Goal: Task Accomplishment & Management: Use online tool/utility

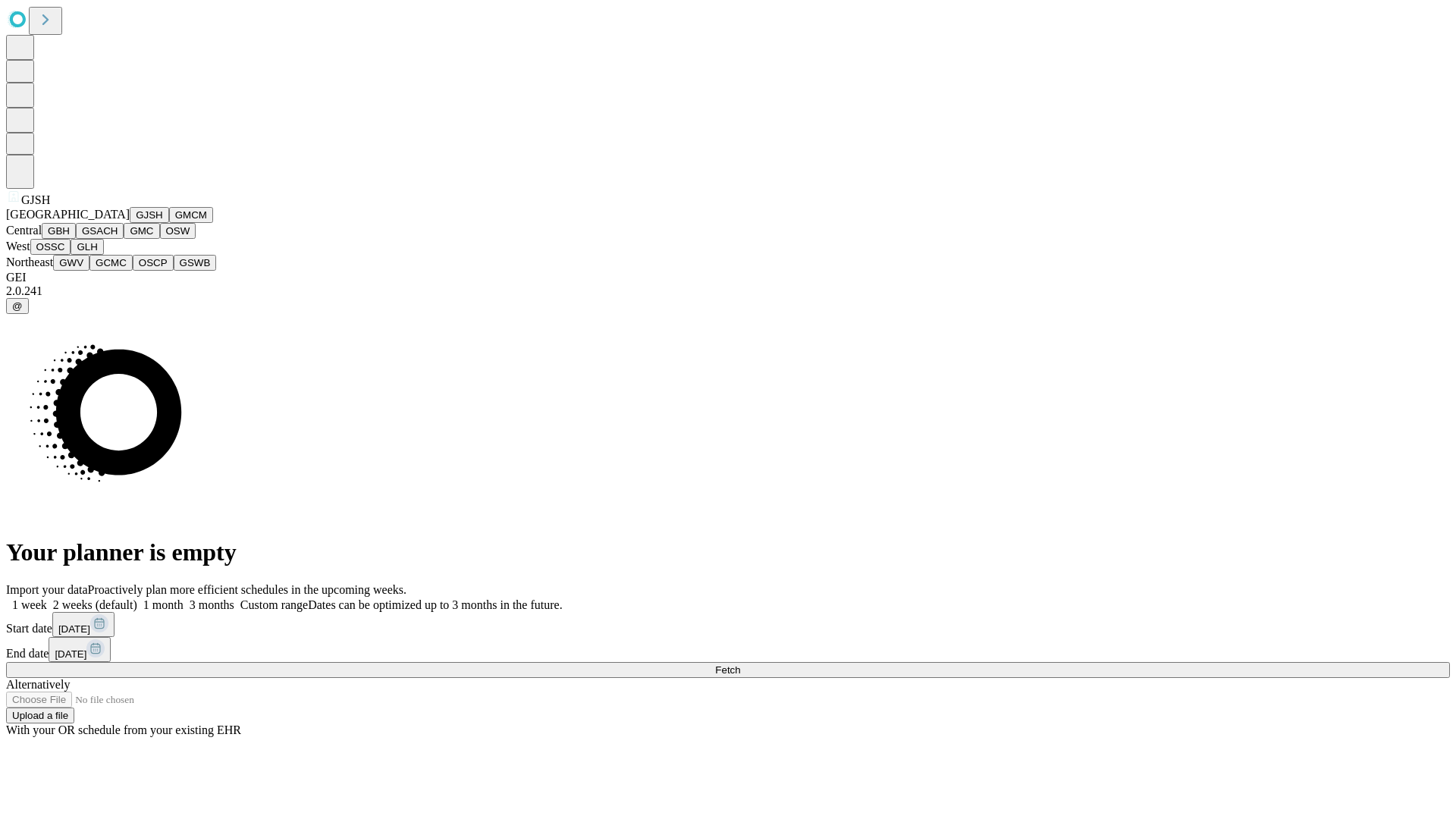
click at [129, 223] on button "GJSH" at bounding box center [149, 215] width 40 height 16
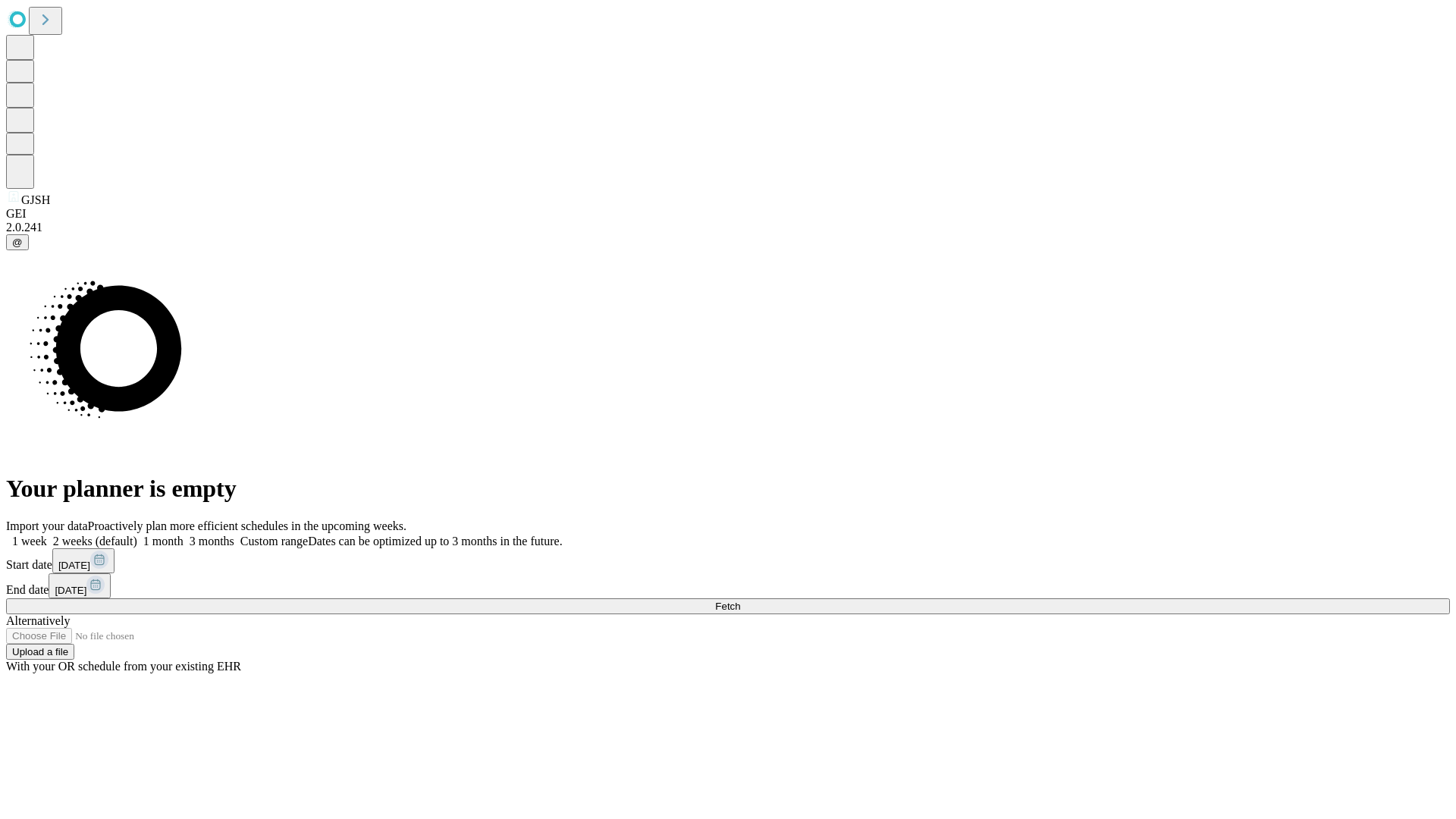
click at [47, 534] on label "1 week" at bounding box center [27, 540] width 41 height 13
click at [740, 601] on span "Fetch" at bounding box center [728, 606] width 25 height 11
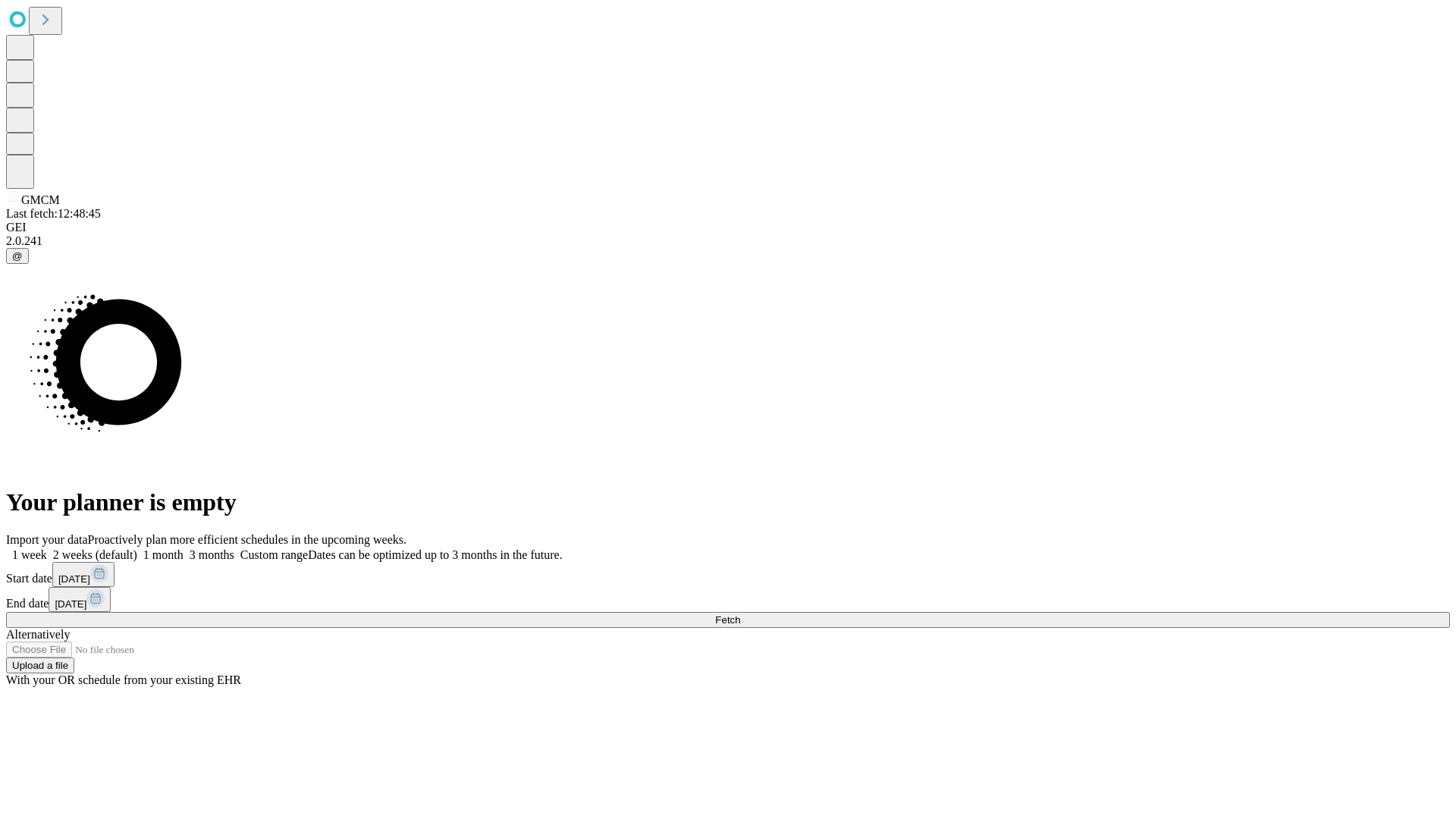
click at [47, 548] on label "1 week" at bounding box center [27, 555] width 41 height 13
click at [740, 614] on span "Fetch" at bounding box center [728, 620] width 25 height 11
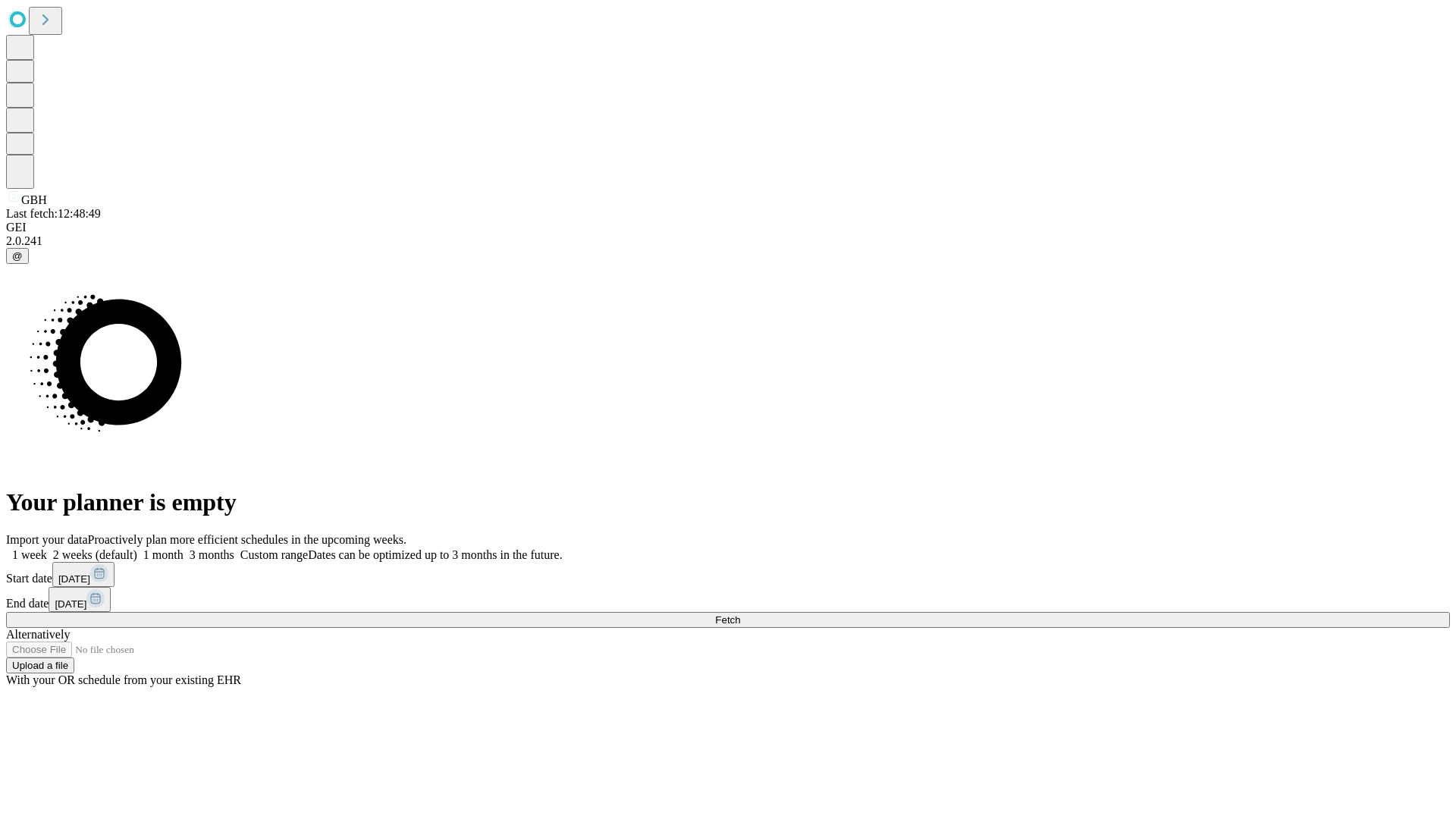
click at [47, 548] on label "1 week" at bounding box center [27, 555] width 41 height 13
click at [740, 614] on span "Fetch" at bounding box center [728, 620] width 25 height 11
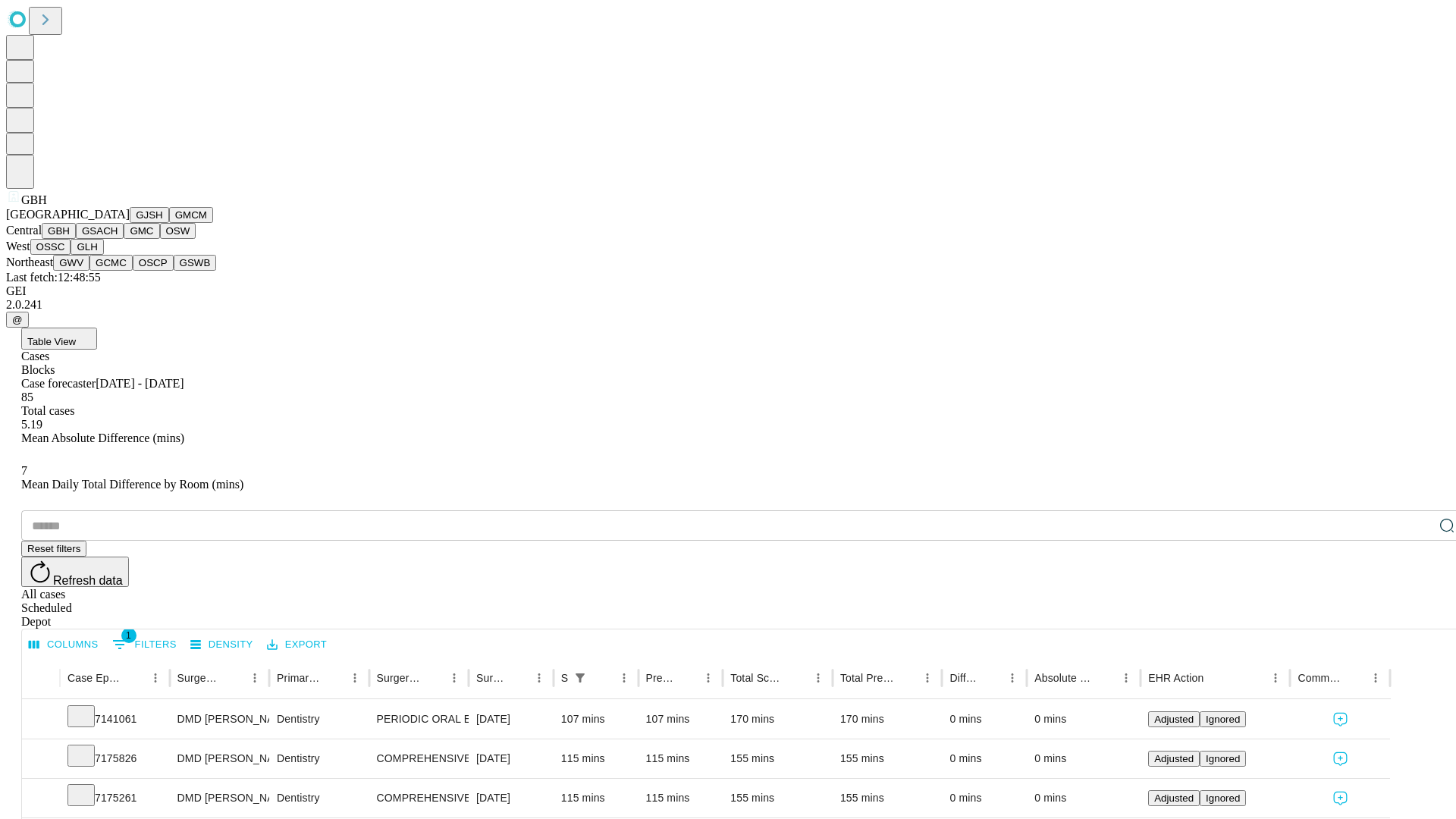
click at [117, 239] on button "GSACH" at bounding box center [100, 231] width 48 height 16
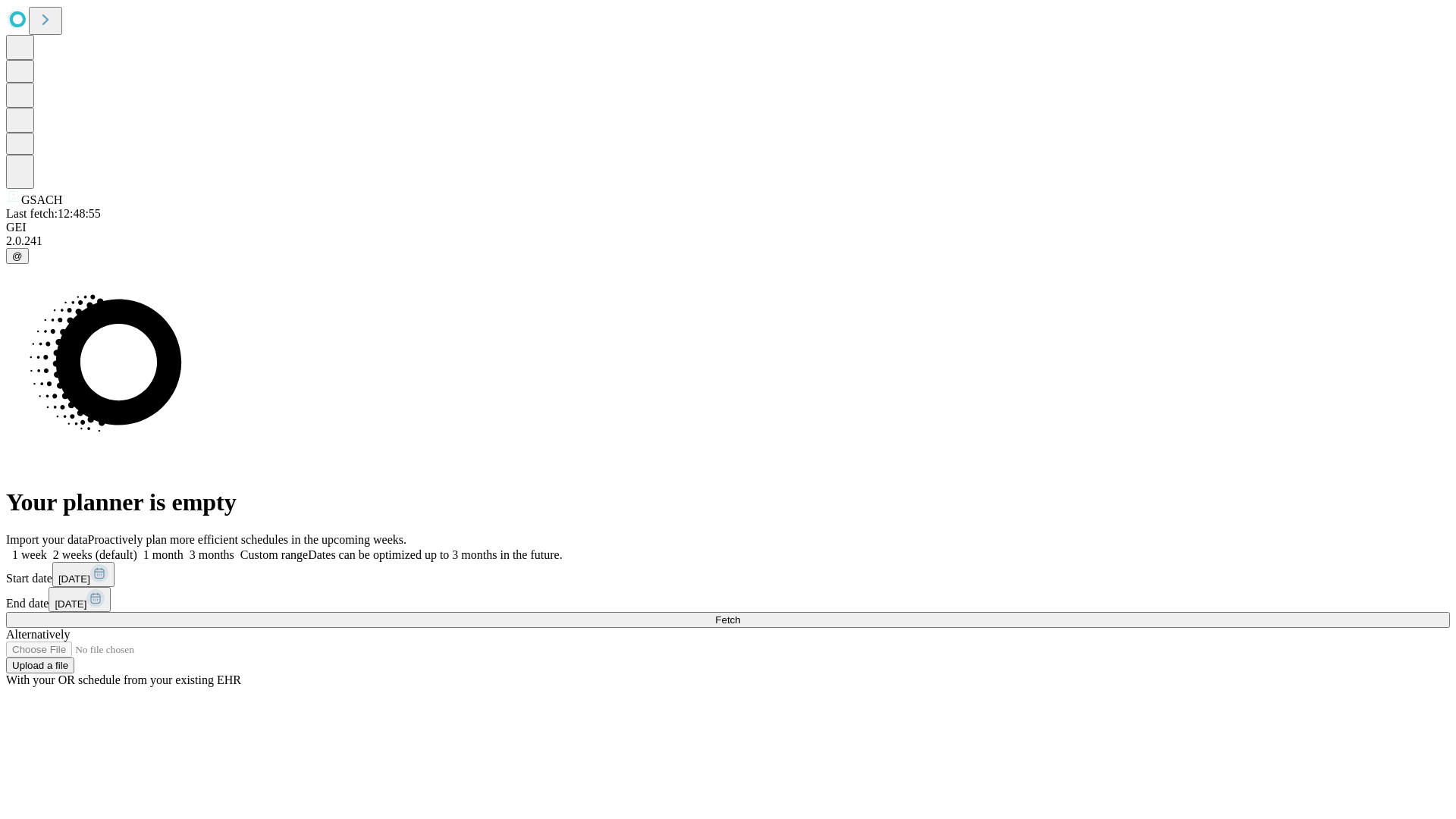
click at [47, 548] on label "1 week" at bounding box center [27, 555] width 41 height 13
click at [740, 614] on span "Fetch" at bounding box center [728, 620] width 25 height 11
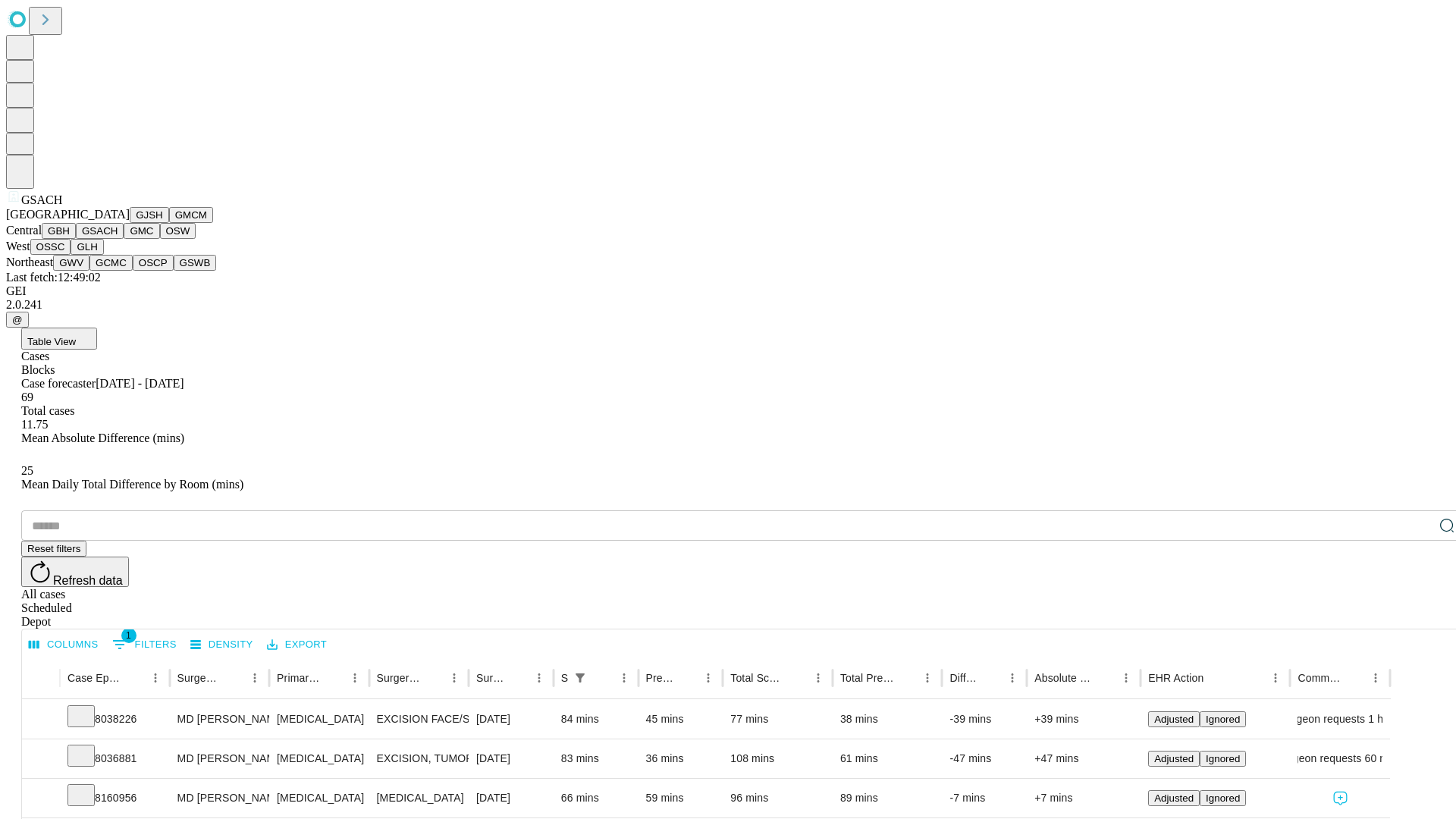
click at [124, 239] on button "GMC" at bounding box center [141, 231] width 36 height 16
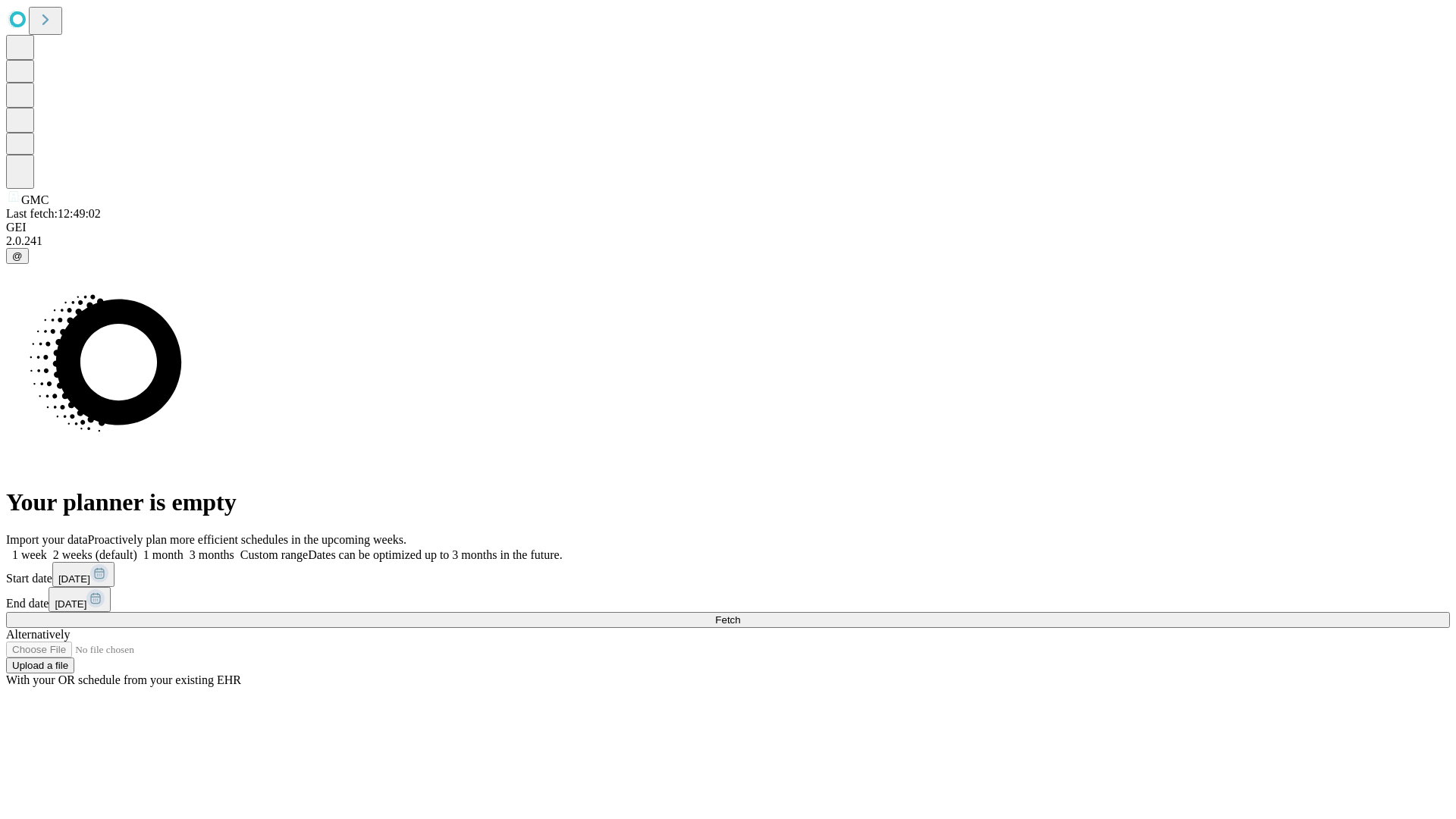
click at [47, 548] on label "1 week" at bounding box center [27, 555] width 41 height 13
click at [740, 614] on span "Fetch" at bounding box center [728, 620] width 25 height 11
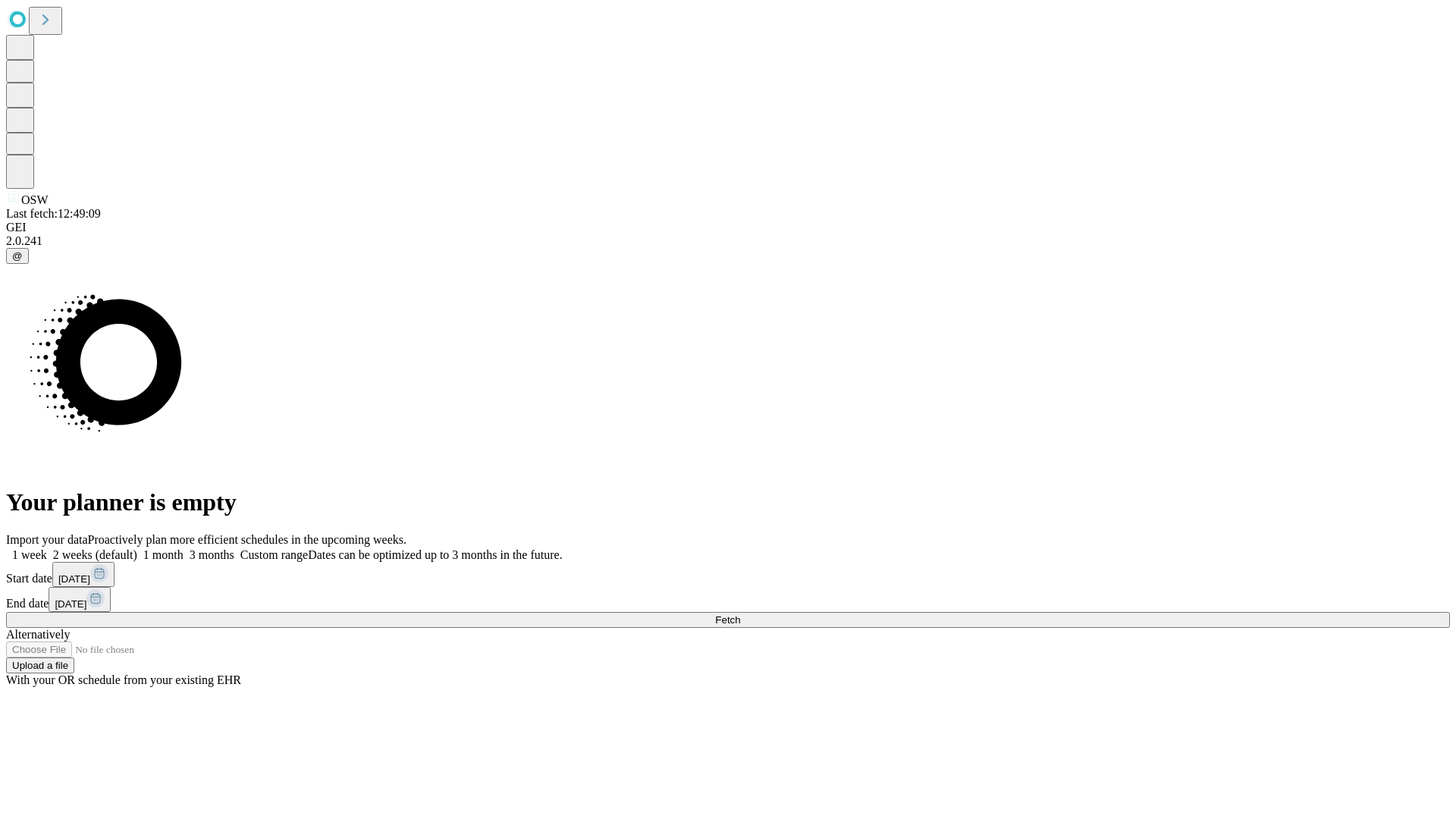
click at [47, 548] on label "1 week" at bounding box center [27, 555] width 41 height 13
click at [740, 614] on span "Fetch" at bounding box center [728, 620] width 25 height 11
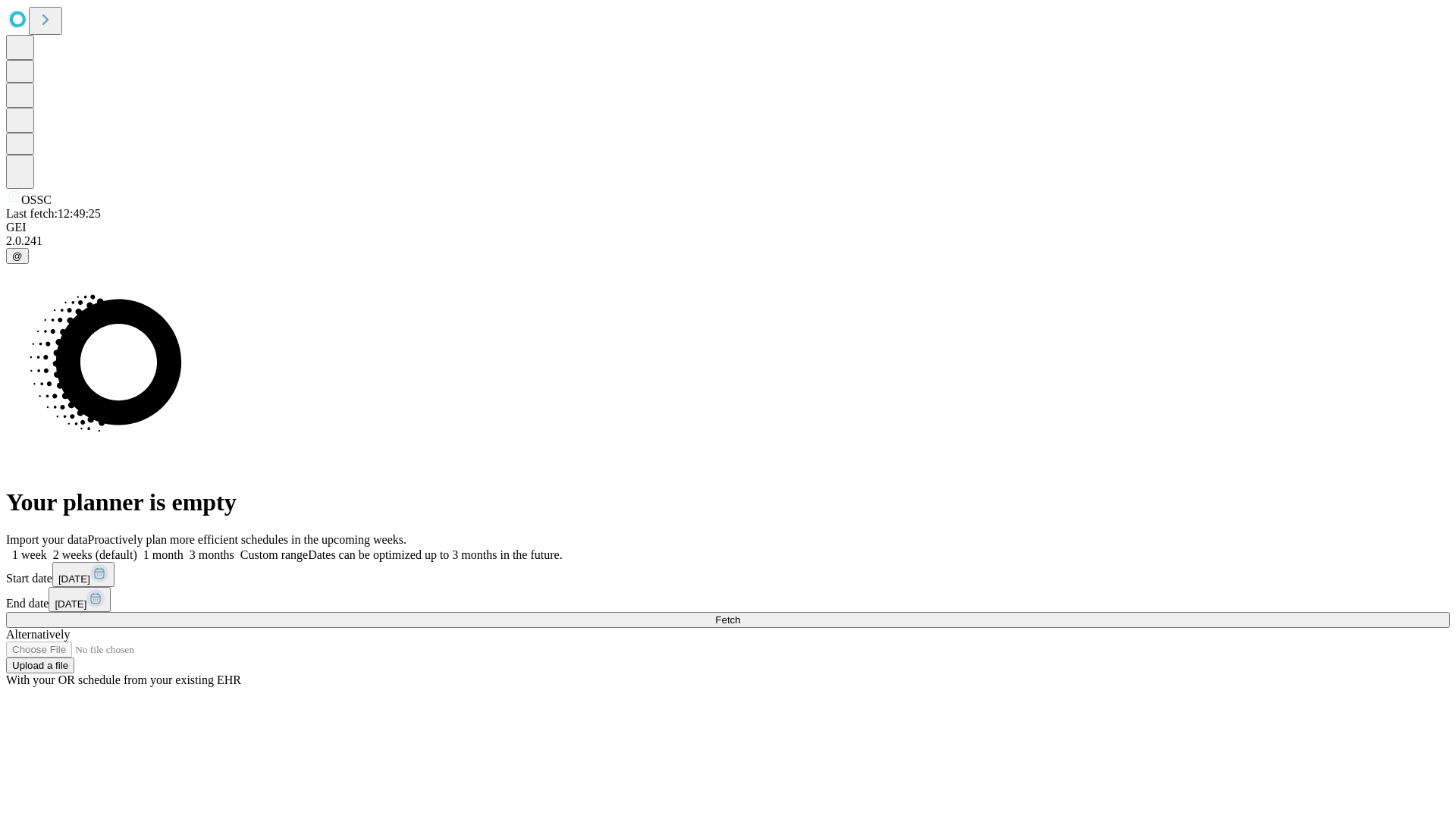
click at [47, 548] on label "1 week" at bounding box center [27, 555] width 41 height 13
click at [740, 614] on span "Fetch" at bounding box center [728, 620] width 25 height 11
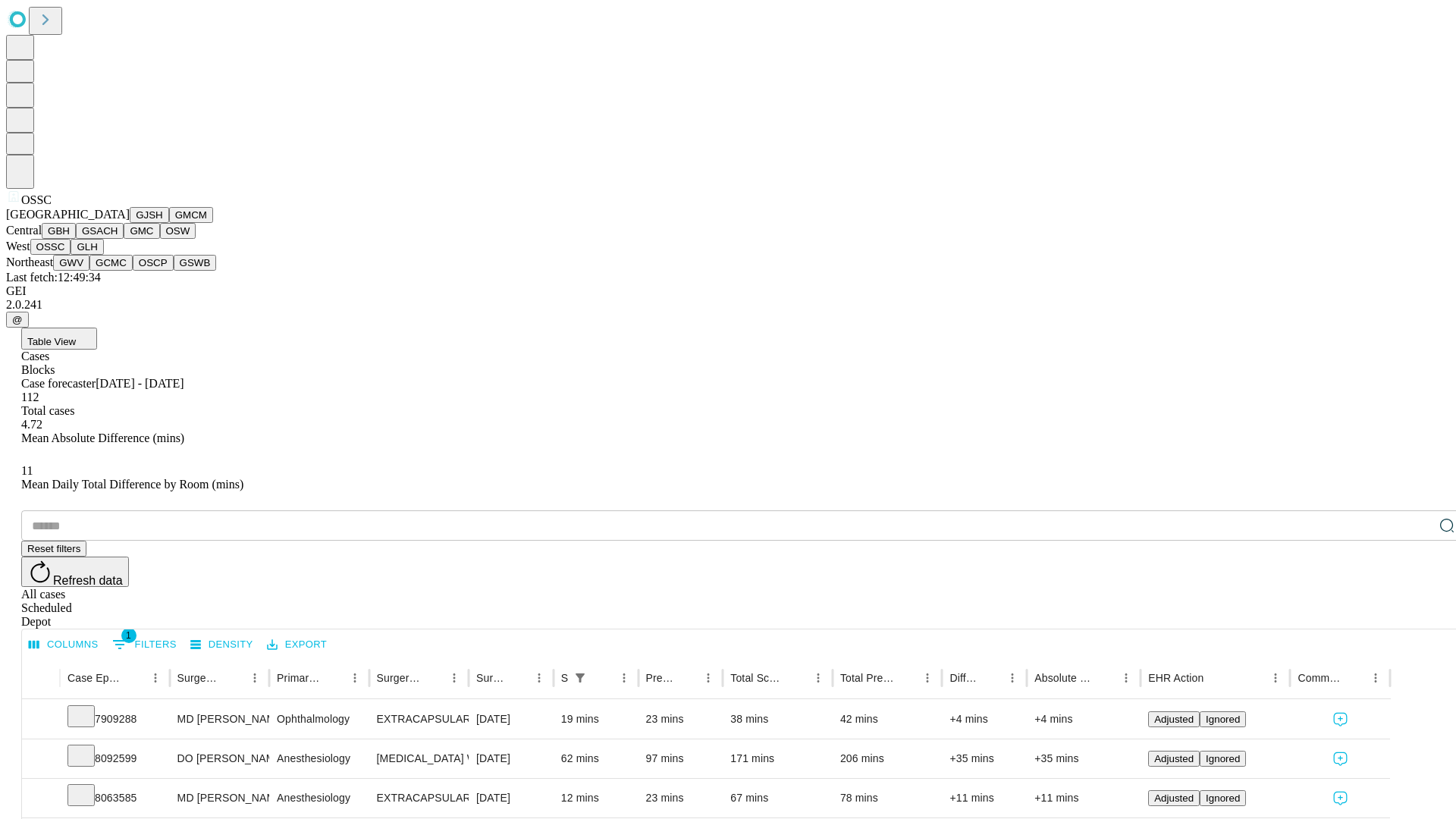
click at [103, 255] on button "GLH" at bounding box center [87, 247] width 33 height 16
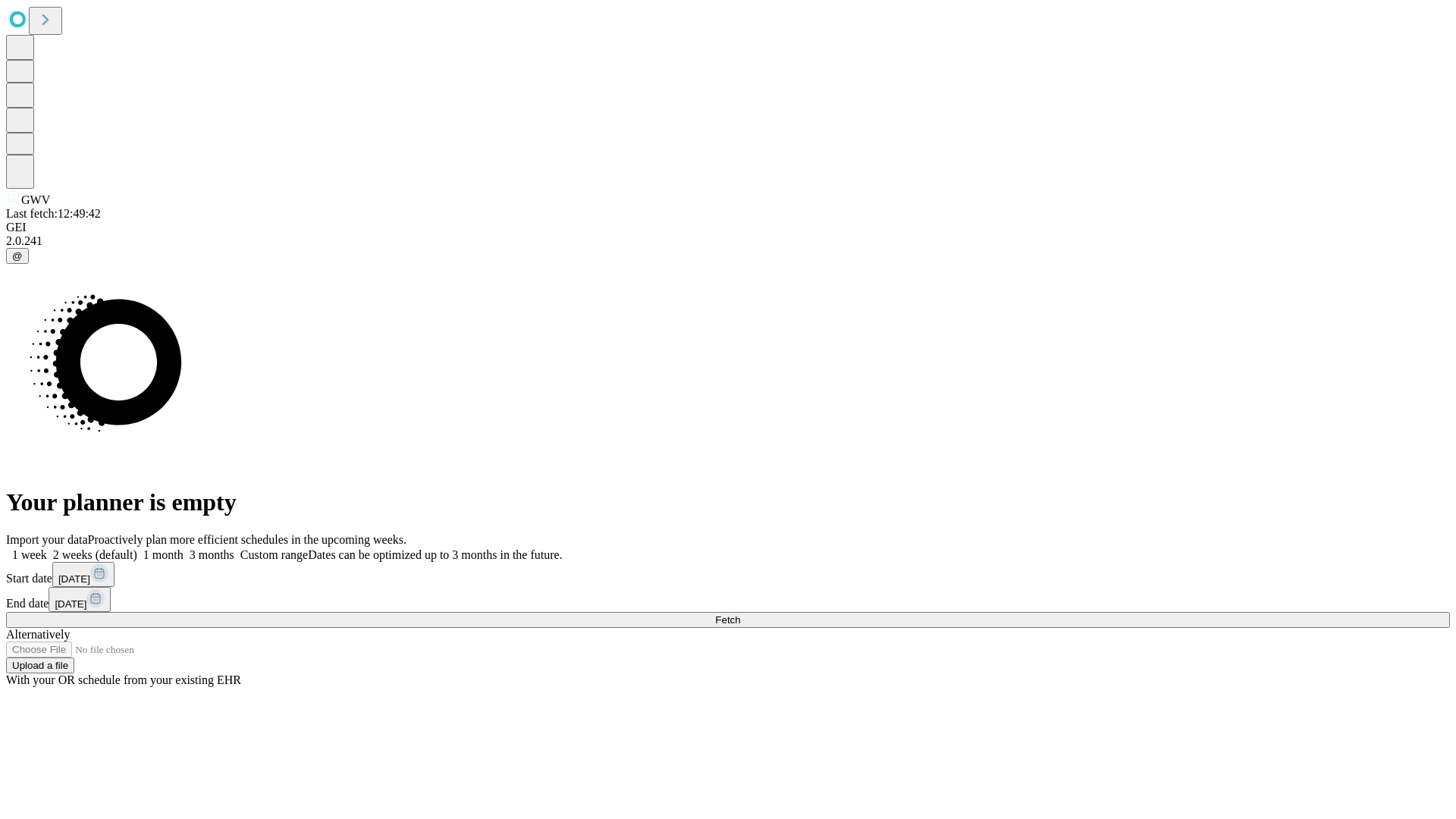
click at [47, 548] on label "1 week" at bounding box center [27, 555] width 41 height 13
click at [740, 614] on span "Fetch" at bounding box center [728, 620] width 25 height 11
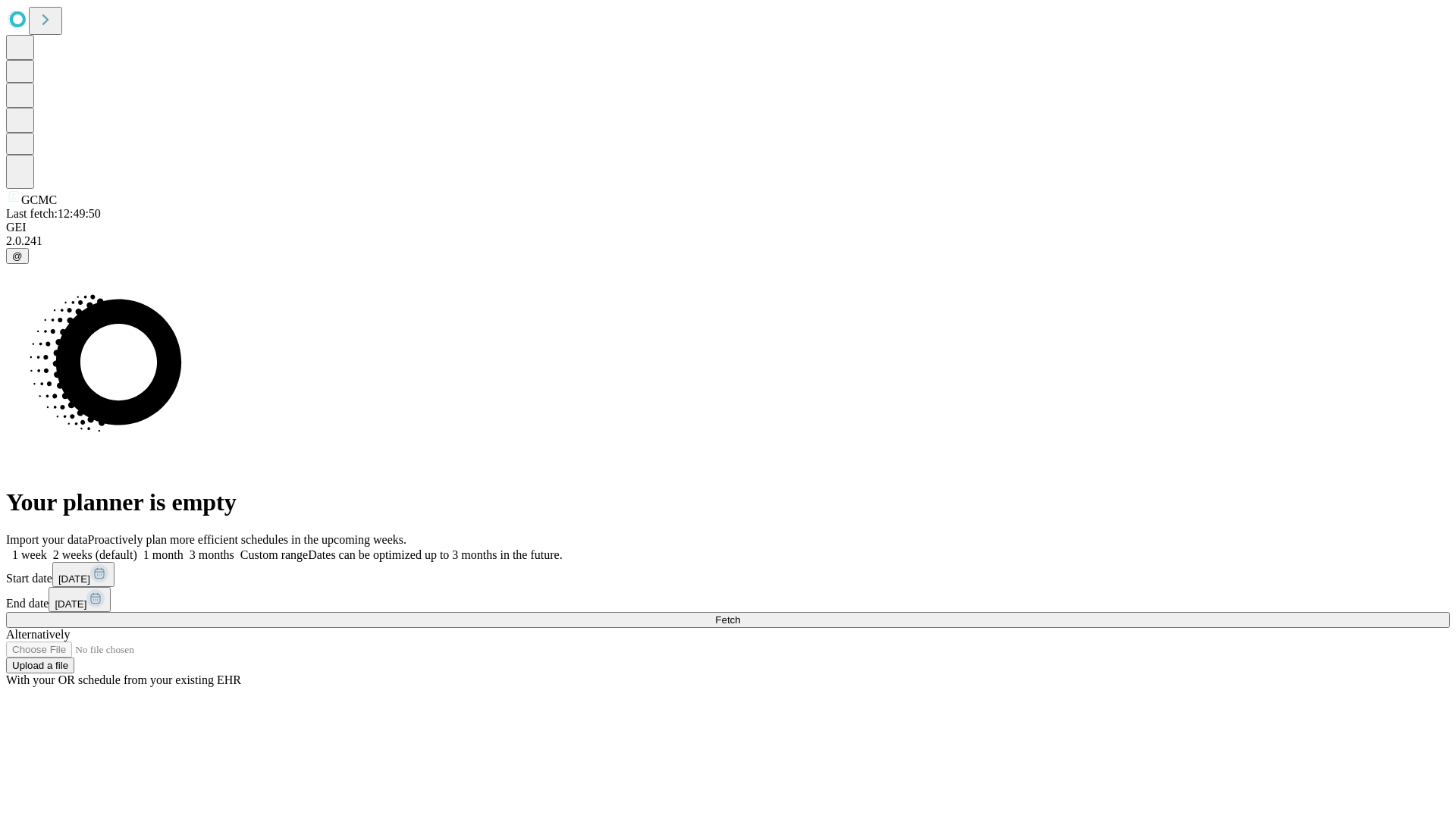
click at [47, 548] on label "1 week" at bounding box center [27, 555] width 41 height 13
click at [740, 614] on span "Fetch" at bounding box center [728, 620] width 25 height 11
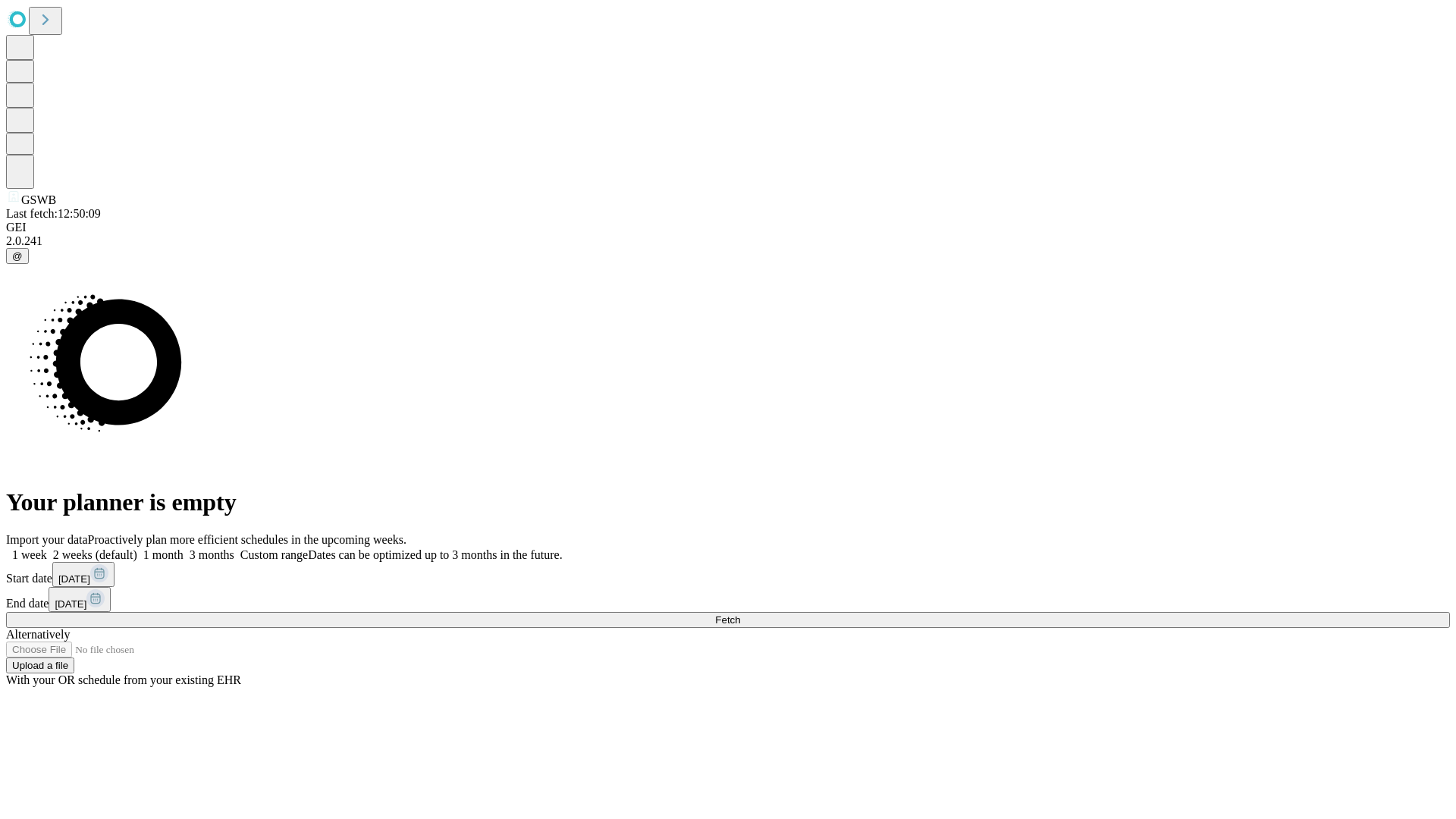
click at [47, 548] on label "1 week" at bounding box center [27, 555] width 41 height 13
click at [740, 614] on span "Fetch" at bounding box center [728, 620] width 25 height 11
